Goal: Communication & Community: Ask a question

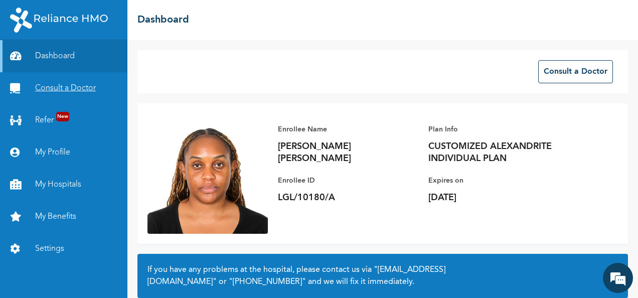
click at [54, 87] on link "Consult a Doctor" at bounding box center [63, 88] width 127 height 32
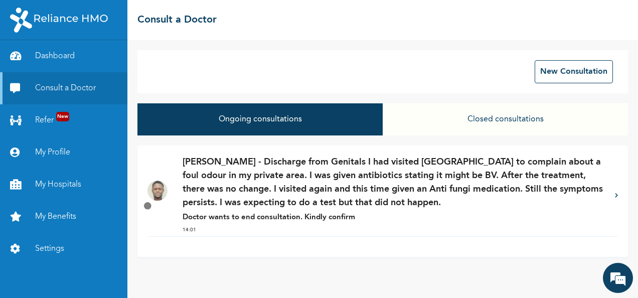
click at [604, 199] on p "[PERSON_NAME] - Discharge from Genitals I had visited [GEOGRAPHIC_DATA] to comp…" at bounding box center [394, 183] width 422 height 54
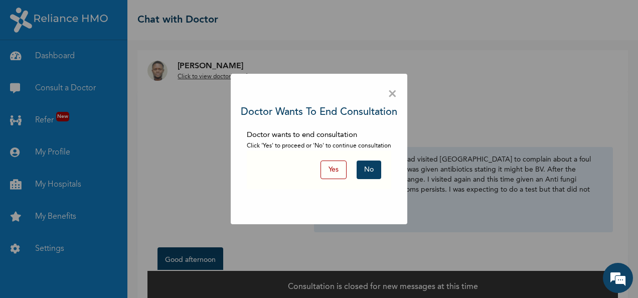
scroll to position [15, 0]
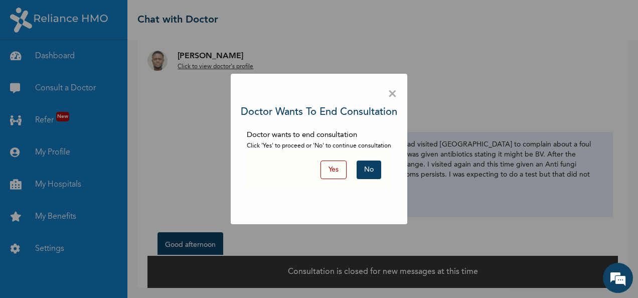
click at [374, 168] on button "No" at bounding box center [369, 170] width 25 height 19
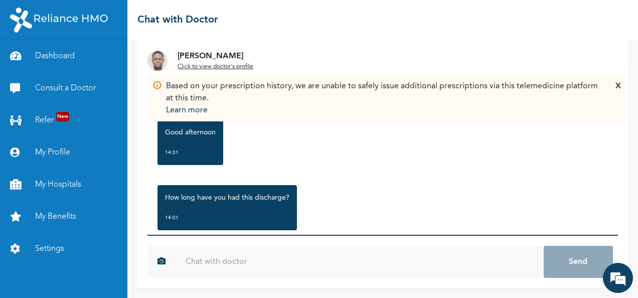
scroll to position [105, 0]
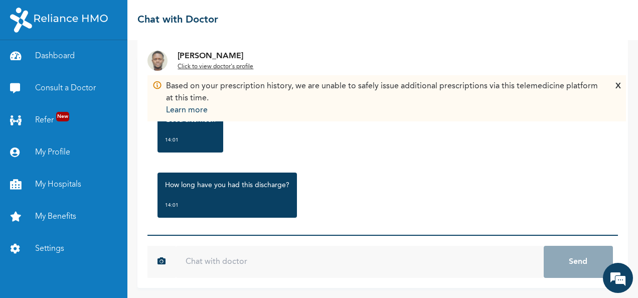
click at [376, 262] on input "text" at bounding box center [360, 262] width 368 height 32
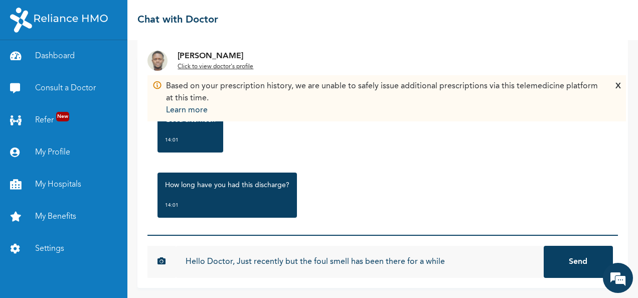
type input "Hello Doctor, Just recently but the foul smell has been there for a while"
click at [544, 246] on button "Send" at bounding box center [578, 262] width 69 height 32
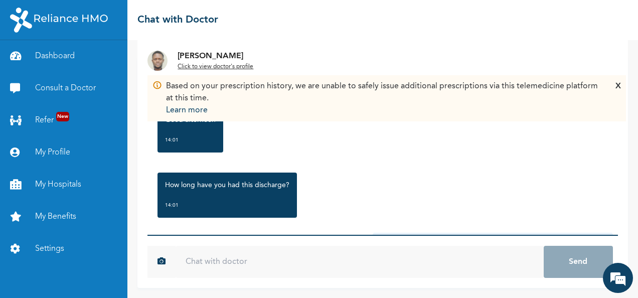
click at [376, 262] on input "text" at bounding box center [360, 262] width 368 height 32
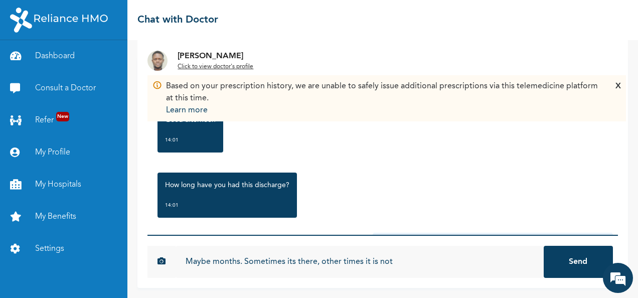
type input "Maybe months. Sometimes its there, other times it is not"
click at [544, 246] on button "Send" at bounding box center [578, 262] width 69 height 32
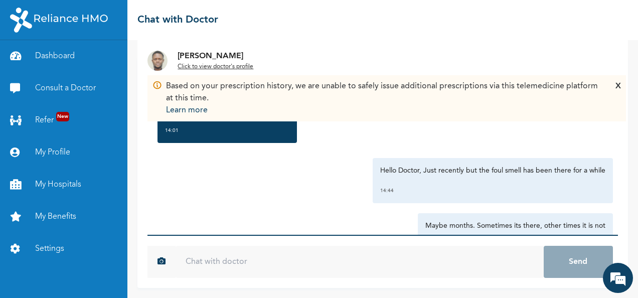
scroll to position [215, 0]
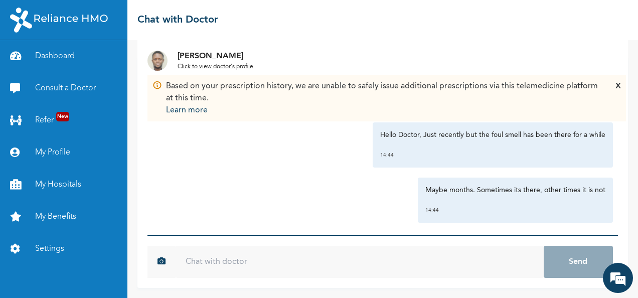
click at [618, 87] on div "X" at bounding box center [619, 98] width 6 height 36
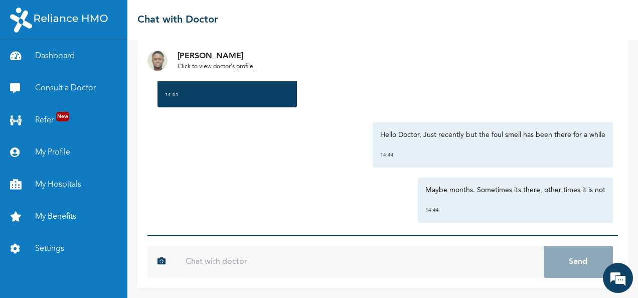
scroll to position [0, 0]
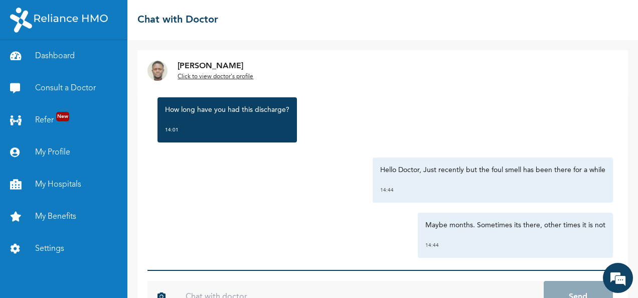
click at [235, 74] on u "Click to view doctor's profile" at bounding box center [216, 77] width 76 height 6
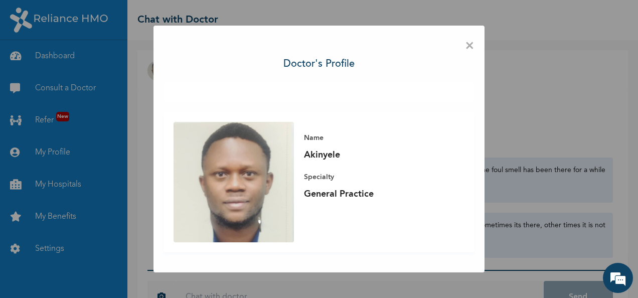
click at [468, 41] on span "×" at bounding box center [470, 46] width 10 height 21
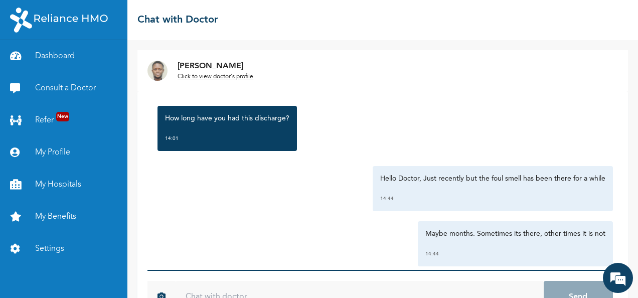
scroll to position [215, 0]
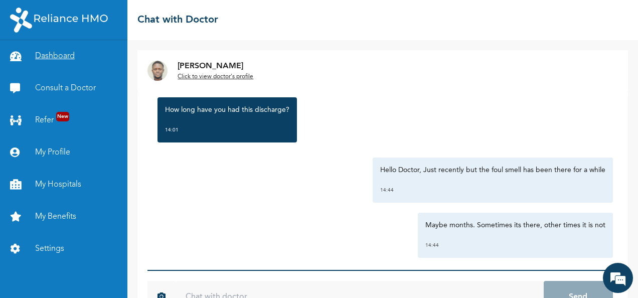
click at [55, 57] on link "Dashboard" at bounding box center [63, 56] width 127 height 32
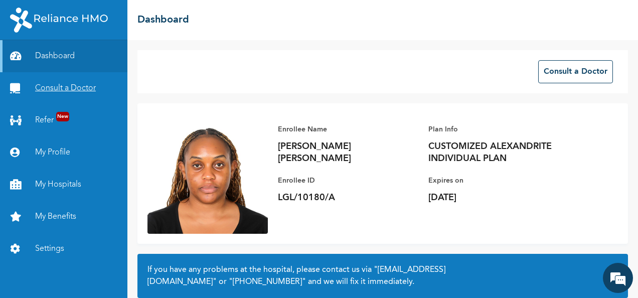
click at [83, 86] on link "Consult a Doctor" at bounding box center [63, 88] width 127 height 32
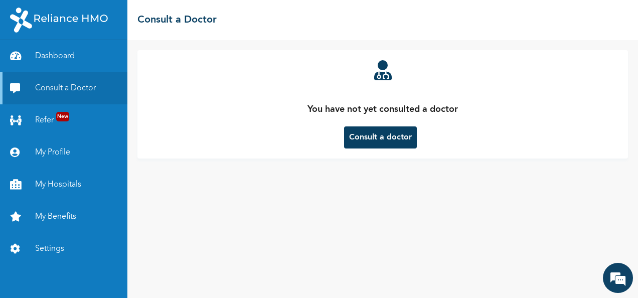
click at [518, 194] on div "You have not yet consulted a doctor Consult a doctor" at bounding box center [382, 169] width 511 height 258
click at [54, 56] on link "Dashboard" at bounding box center [63, 56] width 127 height 32
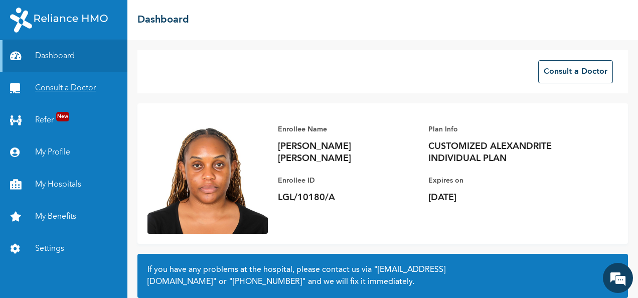
click at [52, 88] on link "Consult a Doctor" at bounding box center [63, 88] width 127 height 32
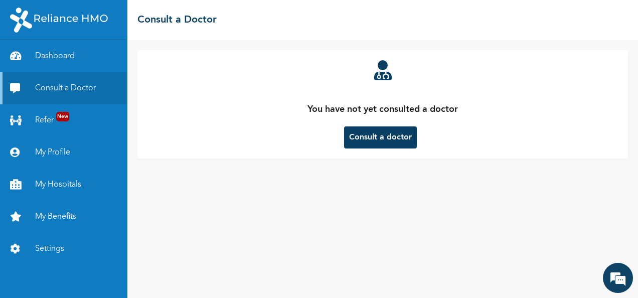
click at [396, 140] on button "Consult a doctor" at bounding box center [380, 137] width 73 height 22
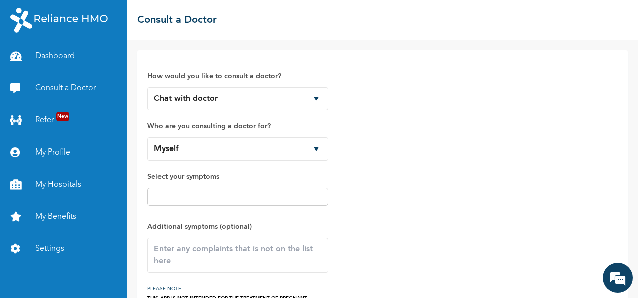
click at [67, 52] on link "Dashboard" at bounding box center [63, 56] width 127 height 32
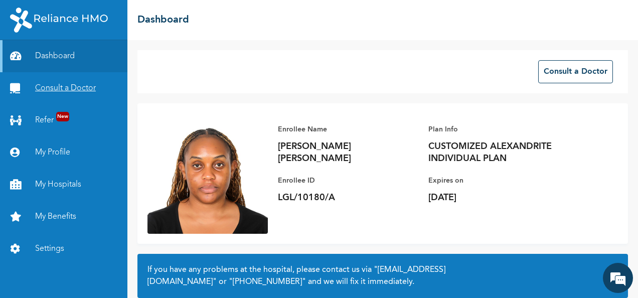
click at [62, 87] on link "Consult a Doctor" at bounding box center [63, 88] width 127 height 32
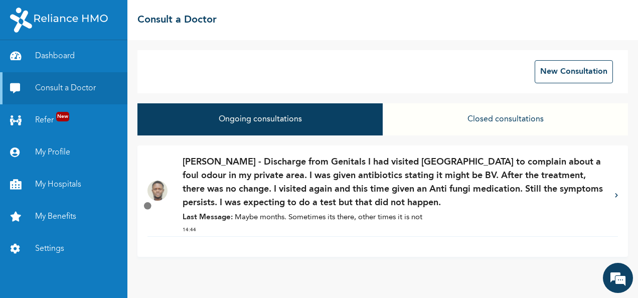
click at [611, 196] on div "[PERSON_NAME] - Discharge from Genitals I had visited [GEOGRAPHIC_DATA] to comp…" at bounding box center [383, 196] width 471 height 81
